Goal: Transaction & Acquisition: Purchase product/service

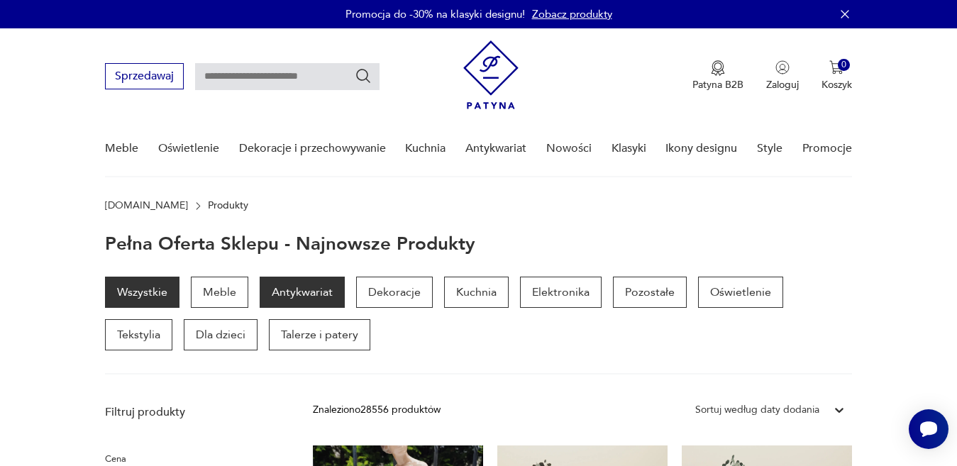
click at [299, 296] on p "Antykwariat" at bounding box center [302, 292] width 85 height 31
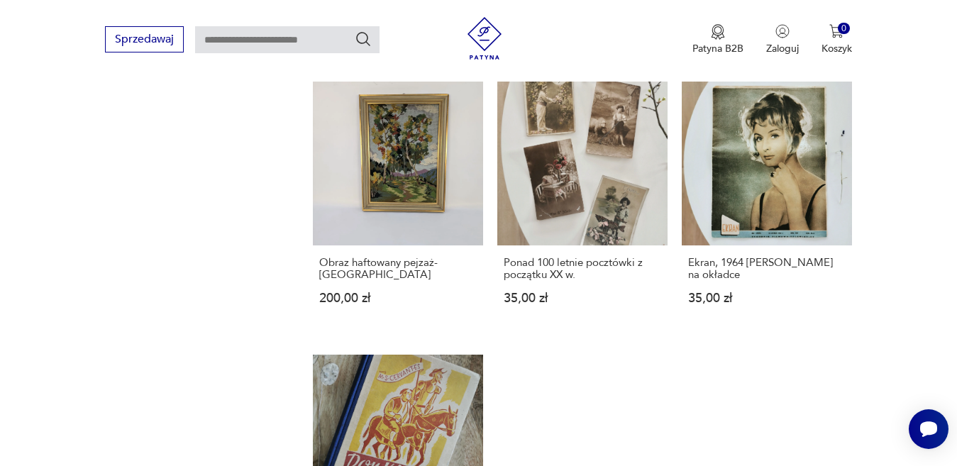
scroll to position [2106, 0]
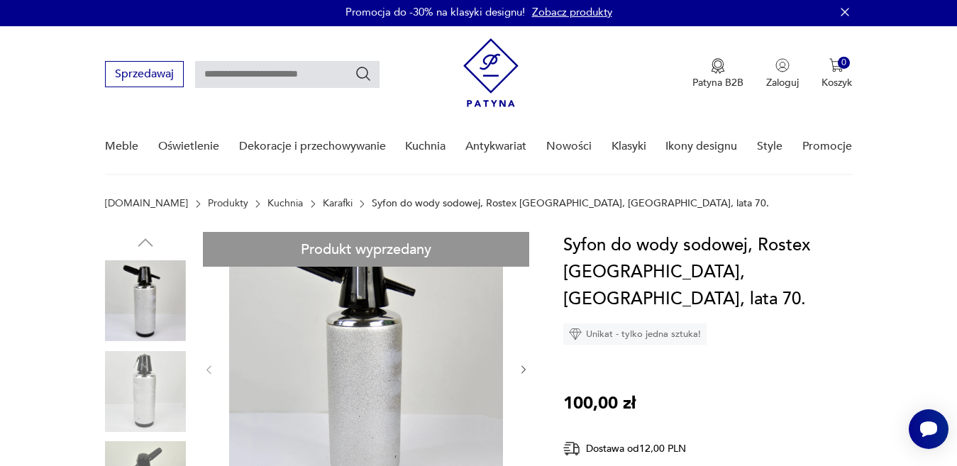
scroll to position [6, 0]
